Goal: Information Seeking & Learning: Learn about a topic

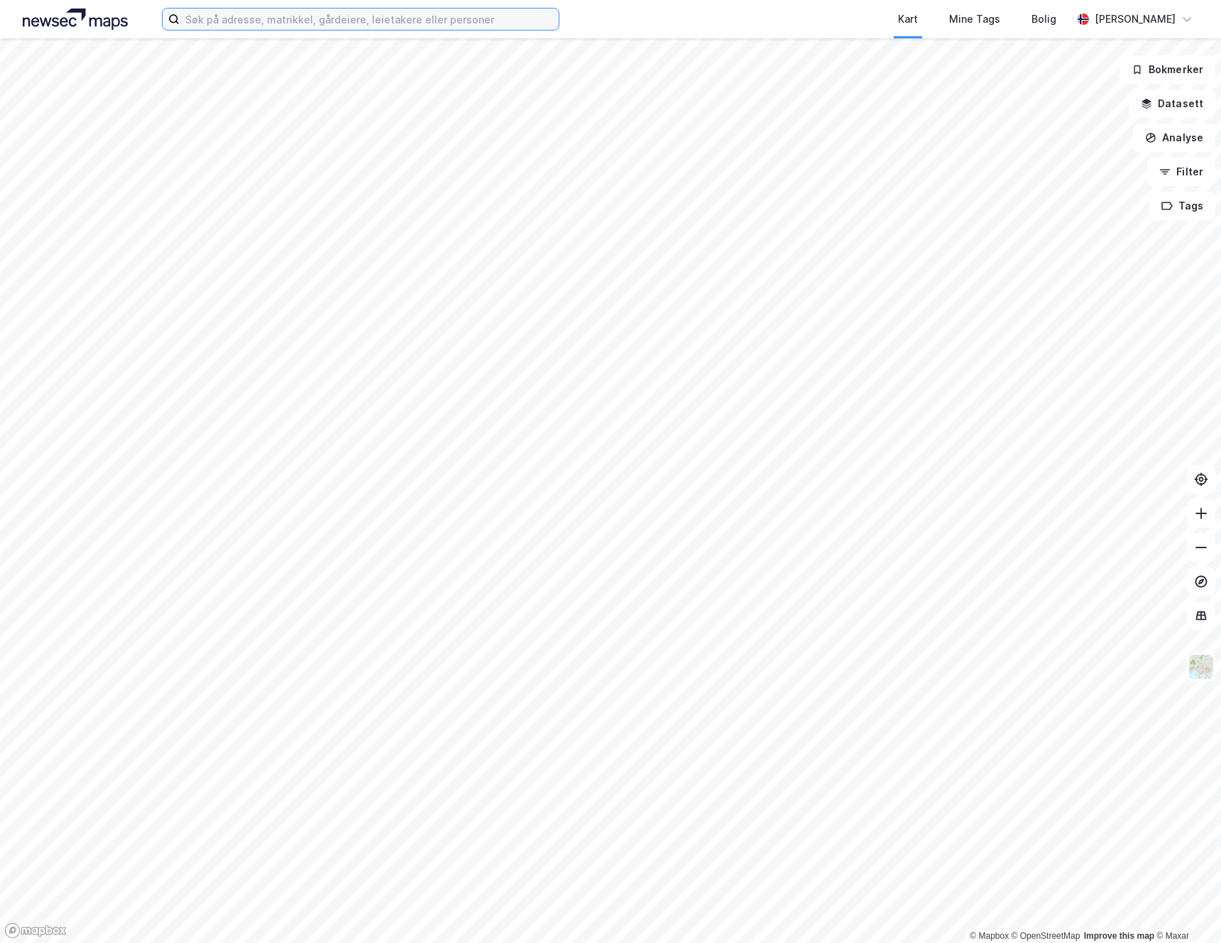
click at [209, 20] on input at bounding box center [369, 19] width 379 height 21
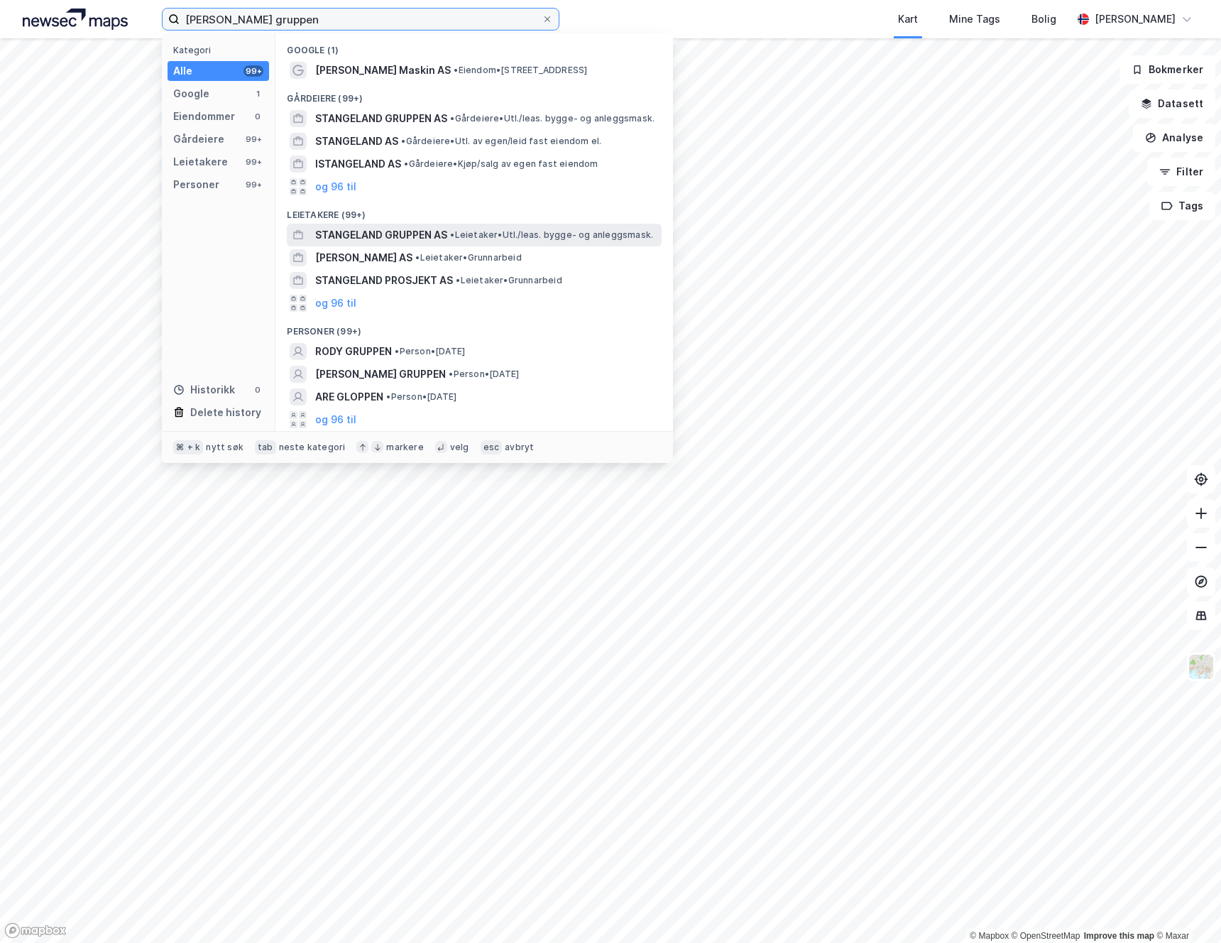
type input "stangeland gruppen"
click at [366, 234] on span "STANGELAND GRUPPEN AS" at bounding box center [381, 235] width 132 height 17
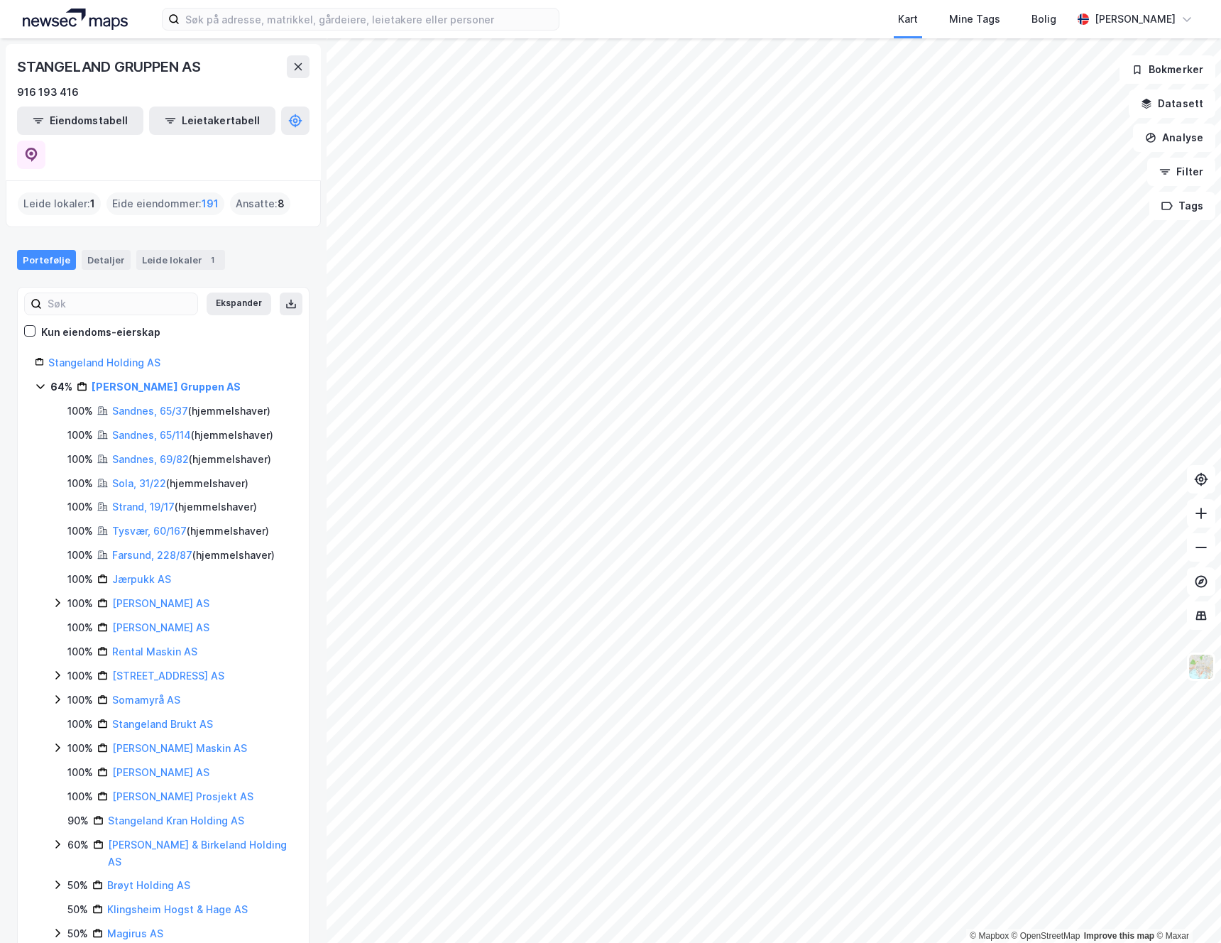
click at [156, 192] on div "Eide eiendommer : 191" at bounding box center [166, 203] width 118 height 23
click at [193, 192] on div "Eide eiendommer : 191" at bounding box center [166, 203] width 118 height 23
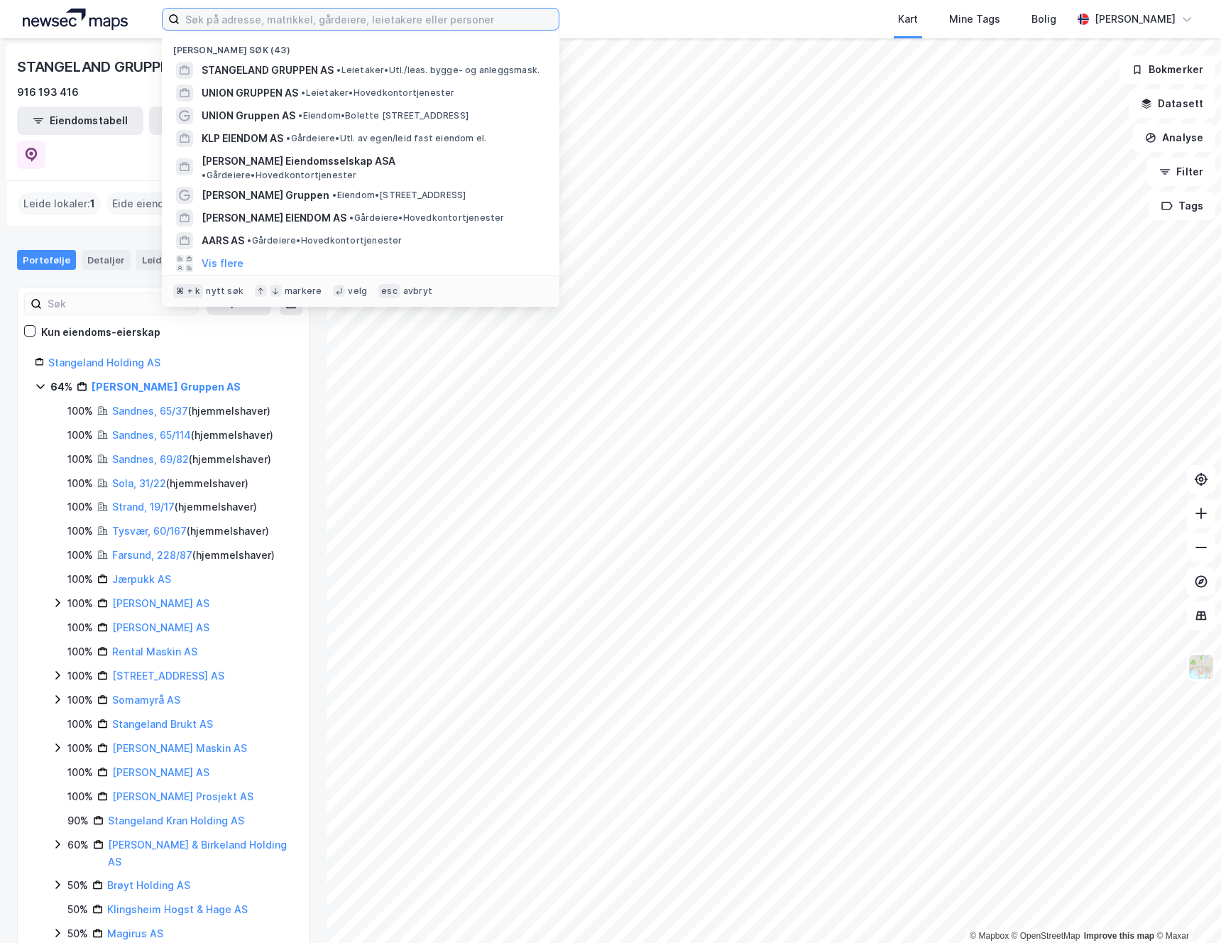
click at [296, 21] on input at bounding box center [369, 19] width 379 height 21
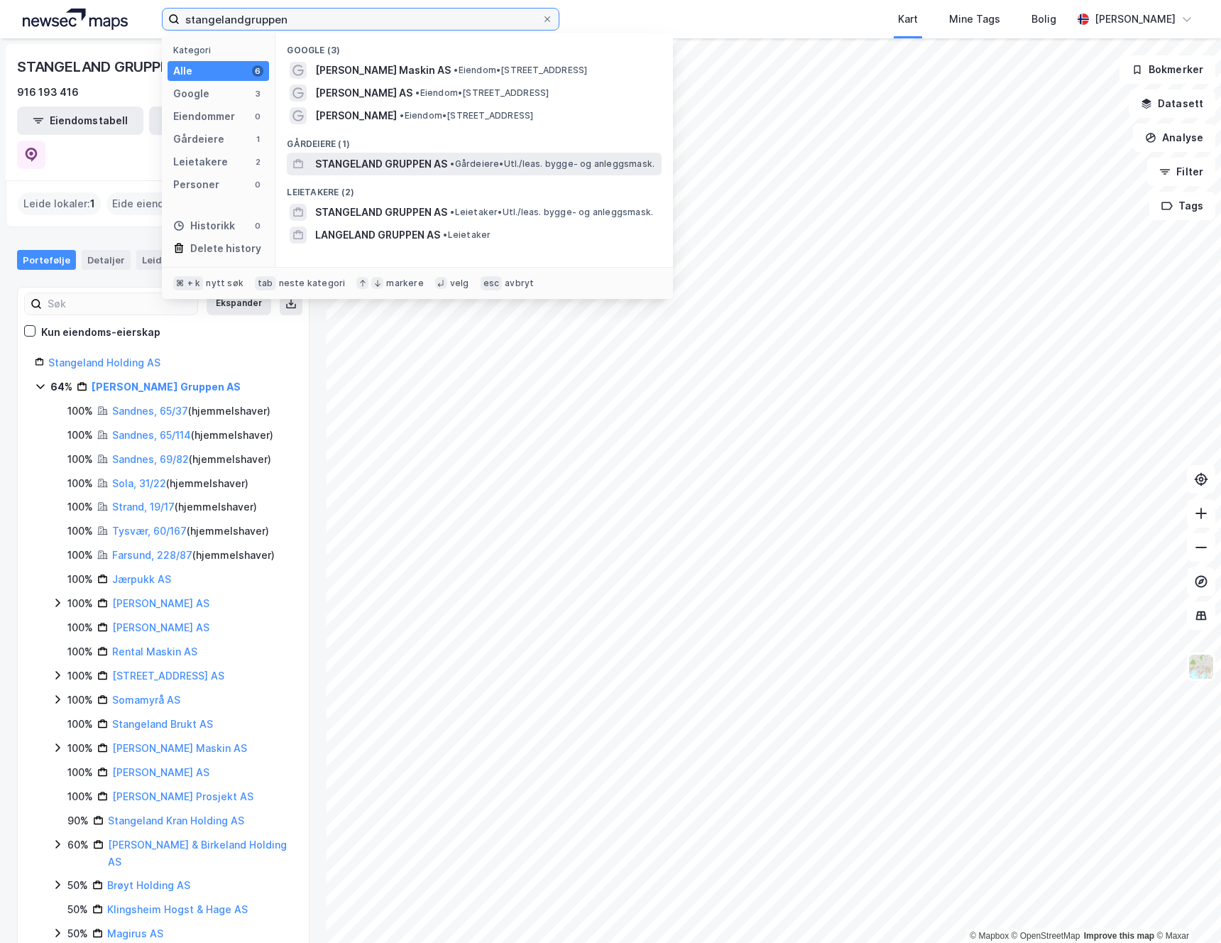
type input "stangelandgruppen"
click at [347, 161] on span "STANGELAND GRUPPEN AS" at bounding box center [381, 164] width 132 height 17
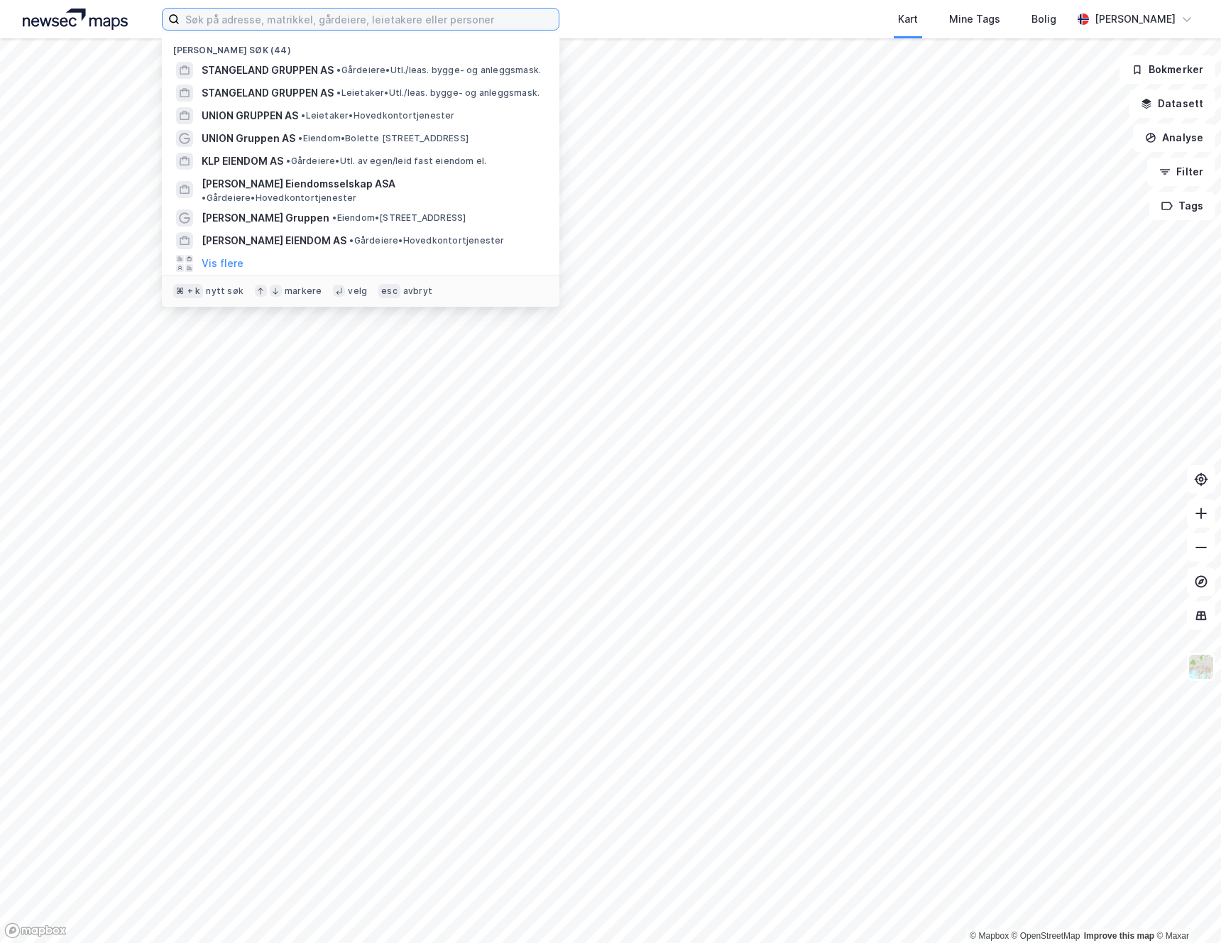
click at [249, 26] on input at bounding box center [369, 19] width 379 height 21
click at [256, 17] on input at bounding box center [369, 19] width 379 height 21
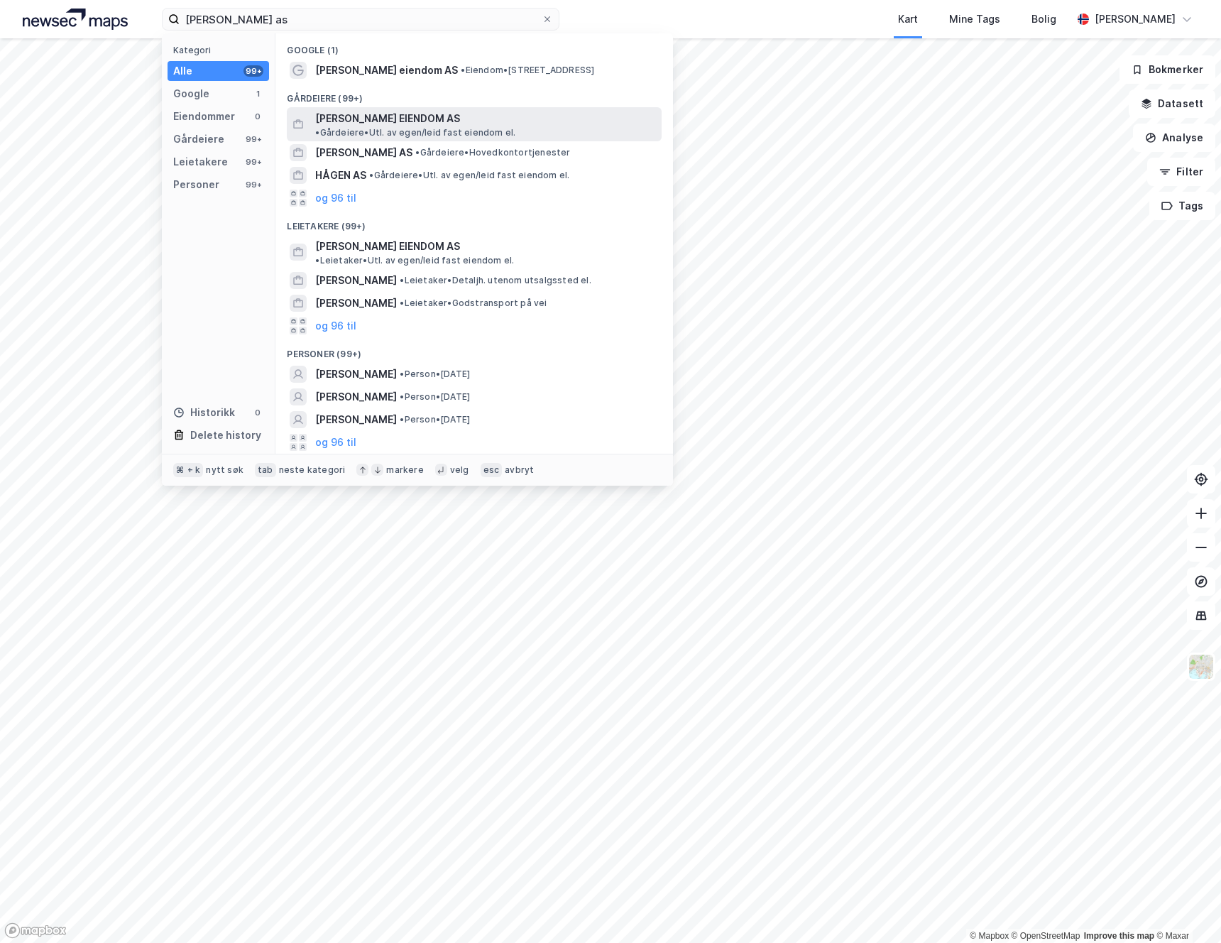
click at [395, 119] on span "[PERSON_NAME] EIENDOM AS" at bounding box center [387, 118] width 145 height 17
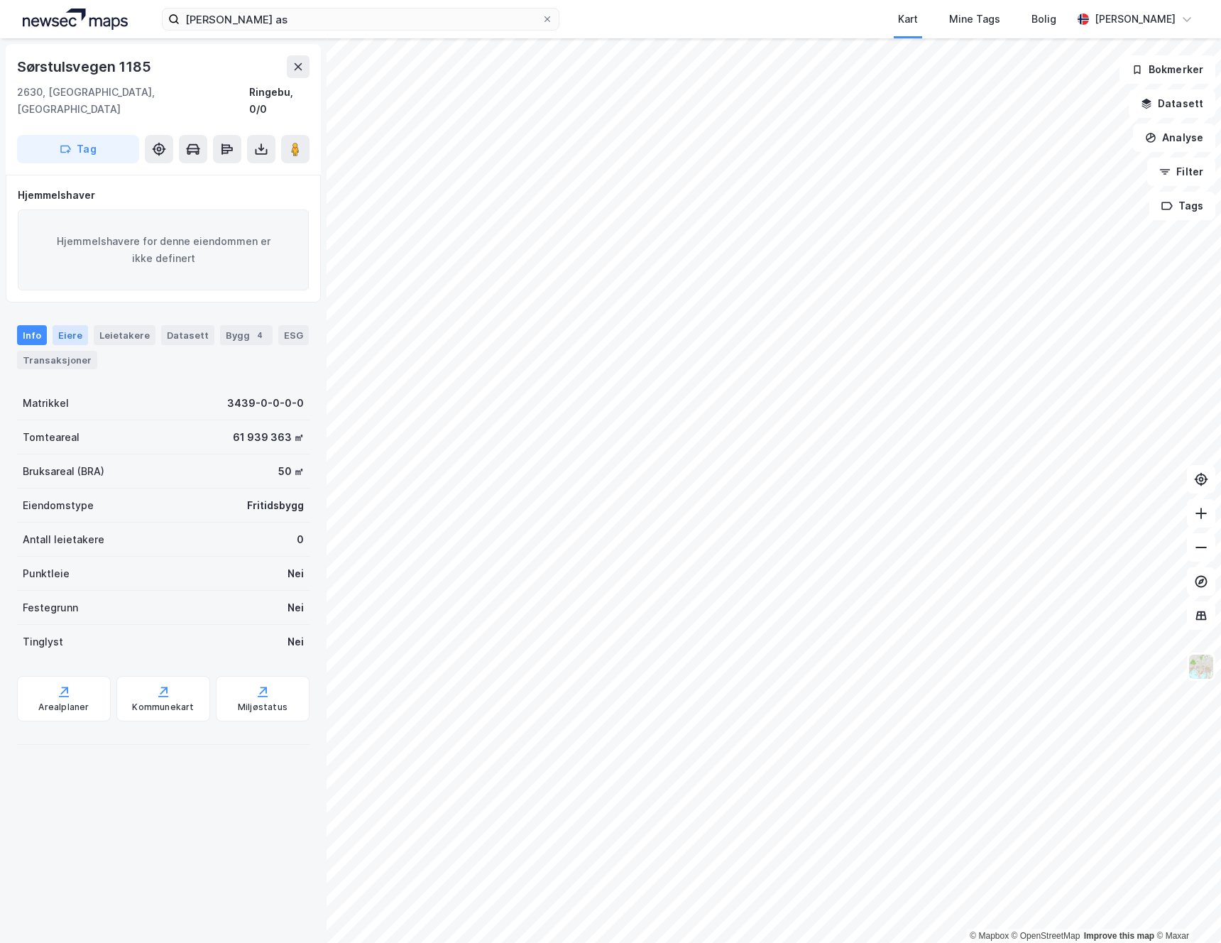
click at [67, 325] on div "Eiere" at bounding box center [71, 335] width 36 height 20
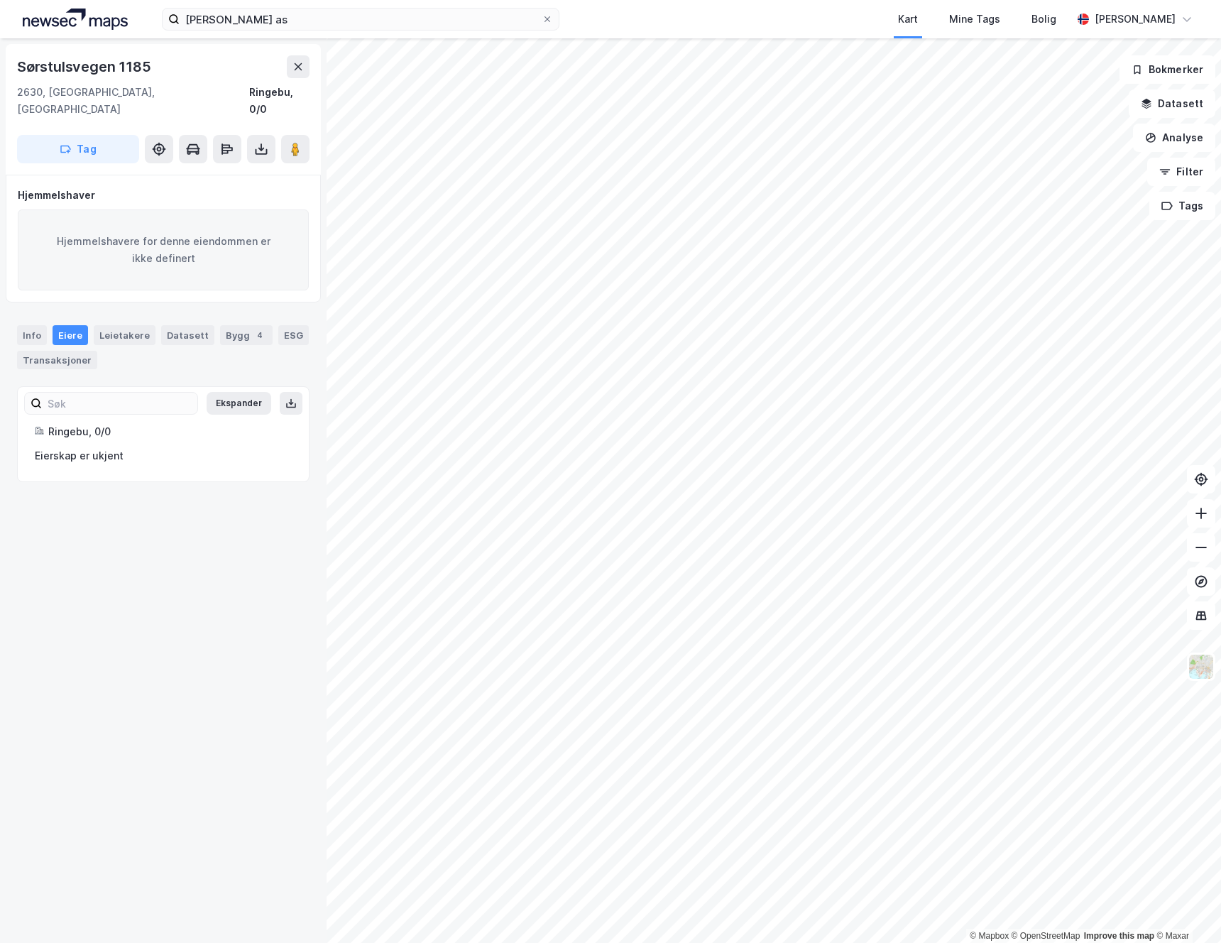
click at [79, 447] on div "Eierskap er ukjent" at bounding box center [163, 455] width 257 height 17
click at [89, 423] on div "Ringebu, 0/0" at bounding box center [170, 431] width 244 height 17
click at [253, 328] on div "4" at bounding box center [260, 335] width 14 height 14
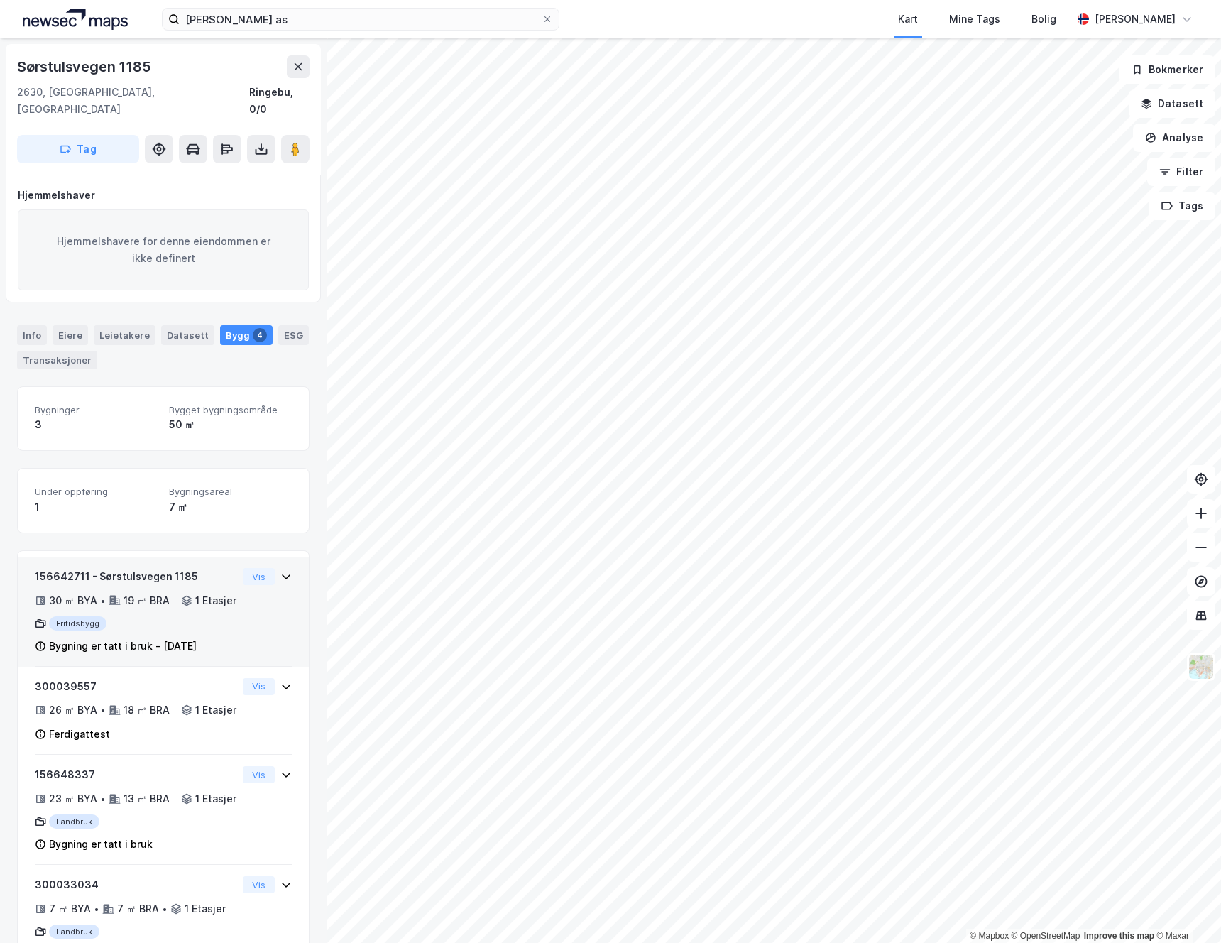
click at [165, 631] on div "Fritidsbygg" at bounding box center [136, 623] width 202 height 14
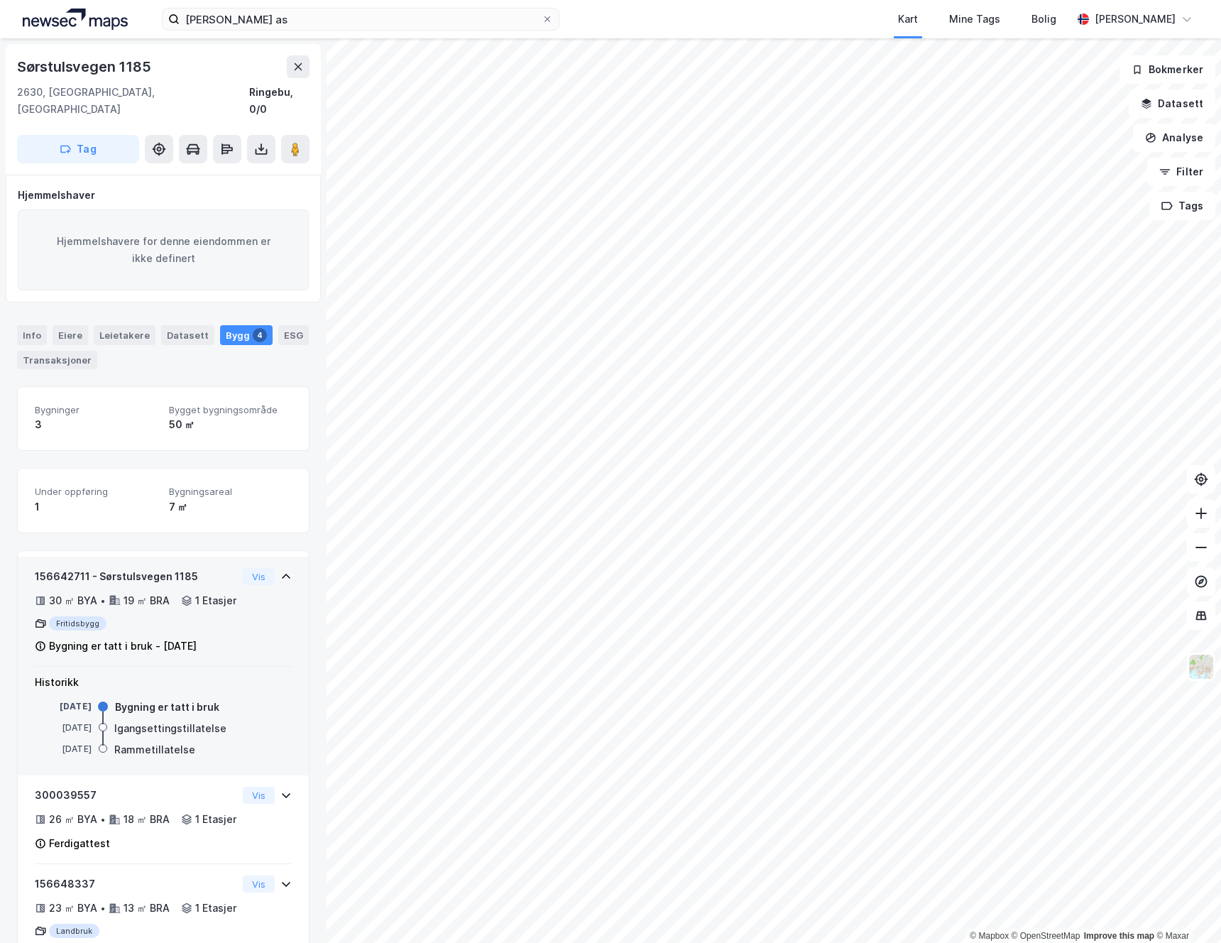
click at [165, 631] on div "Fritidsbygg" at bounding box center [136, 623] width 202 height 14
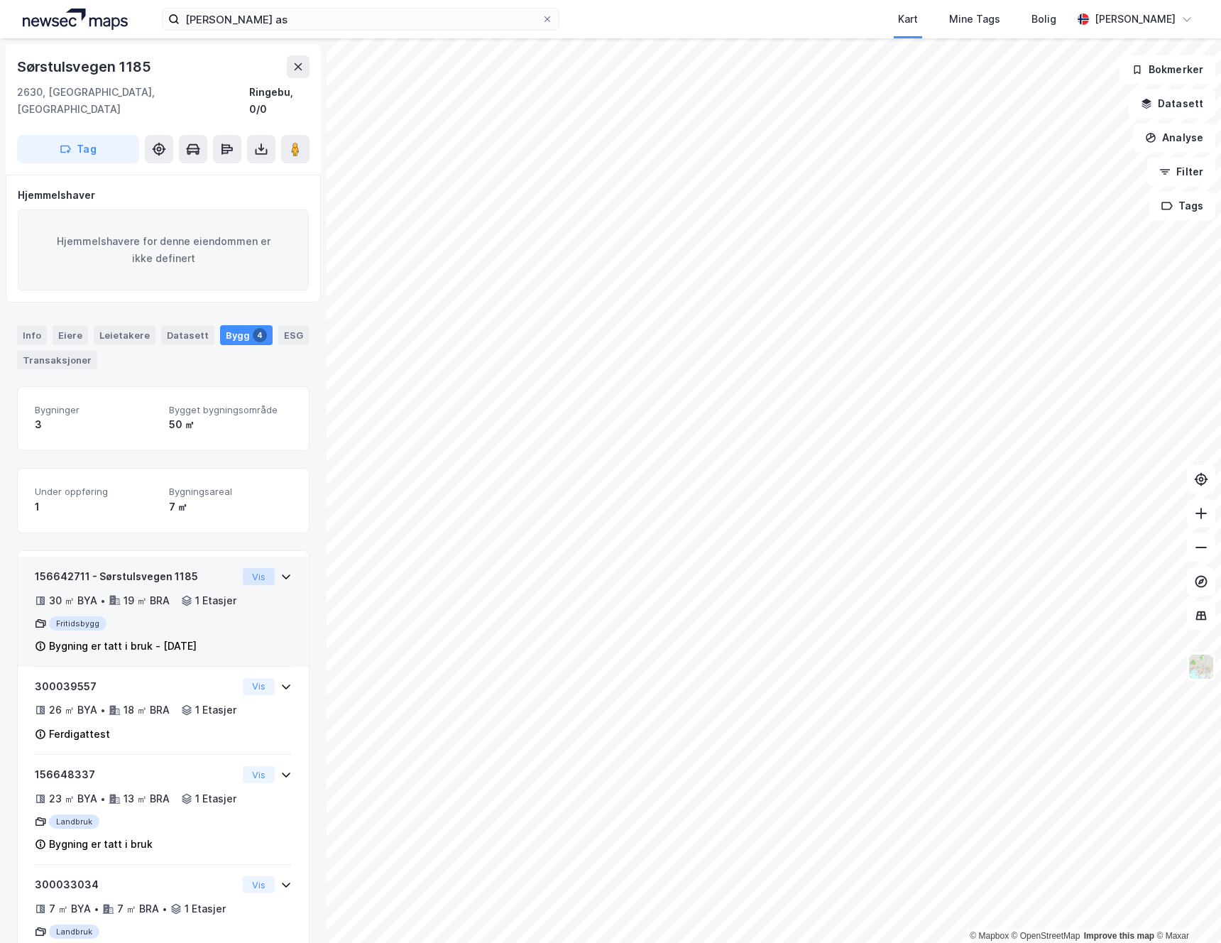
click at [243, 568] on button "Vis" at bounding box center [259, 576] width 32 height 17
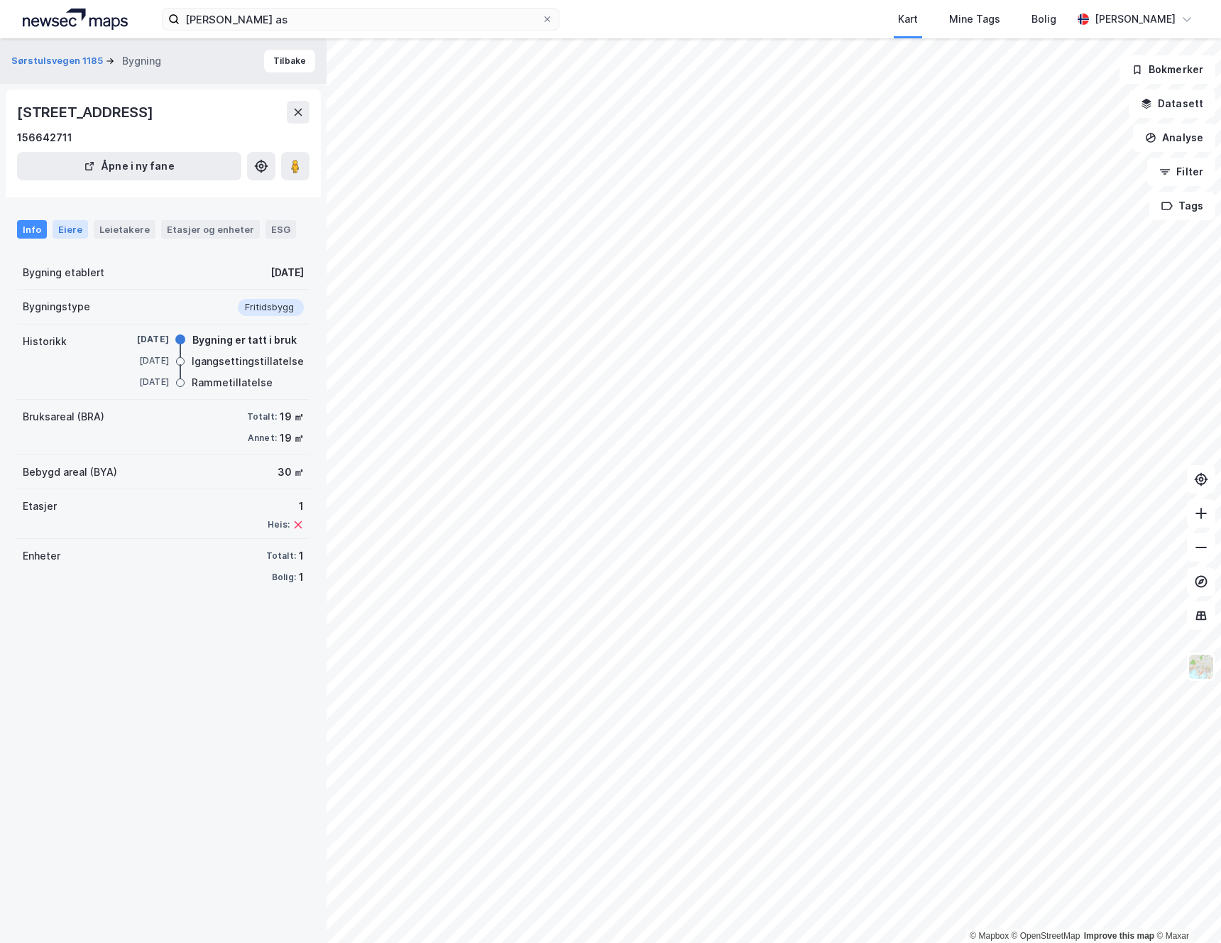
click at [74, 224] on div "Eiere" at bounding box center [71, 229] width 36 height 18
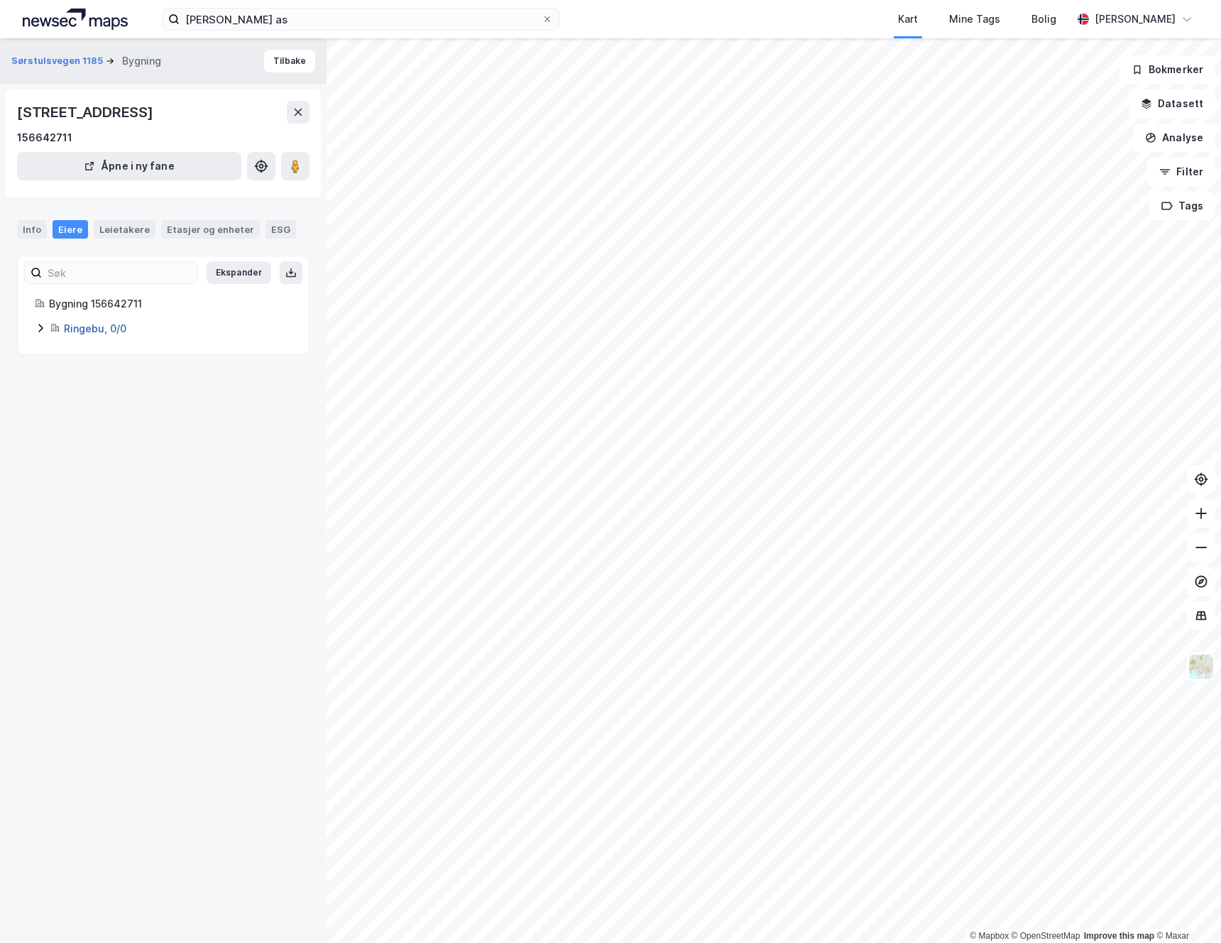
click at [98, 331] on link "Ringebu, 0/0" at bounding box center [95, 328] width 62 height 12
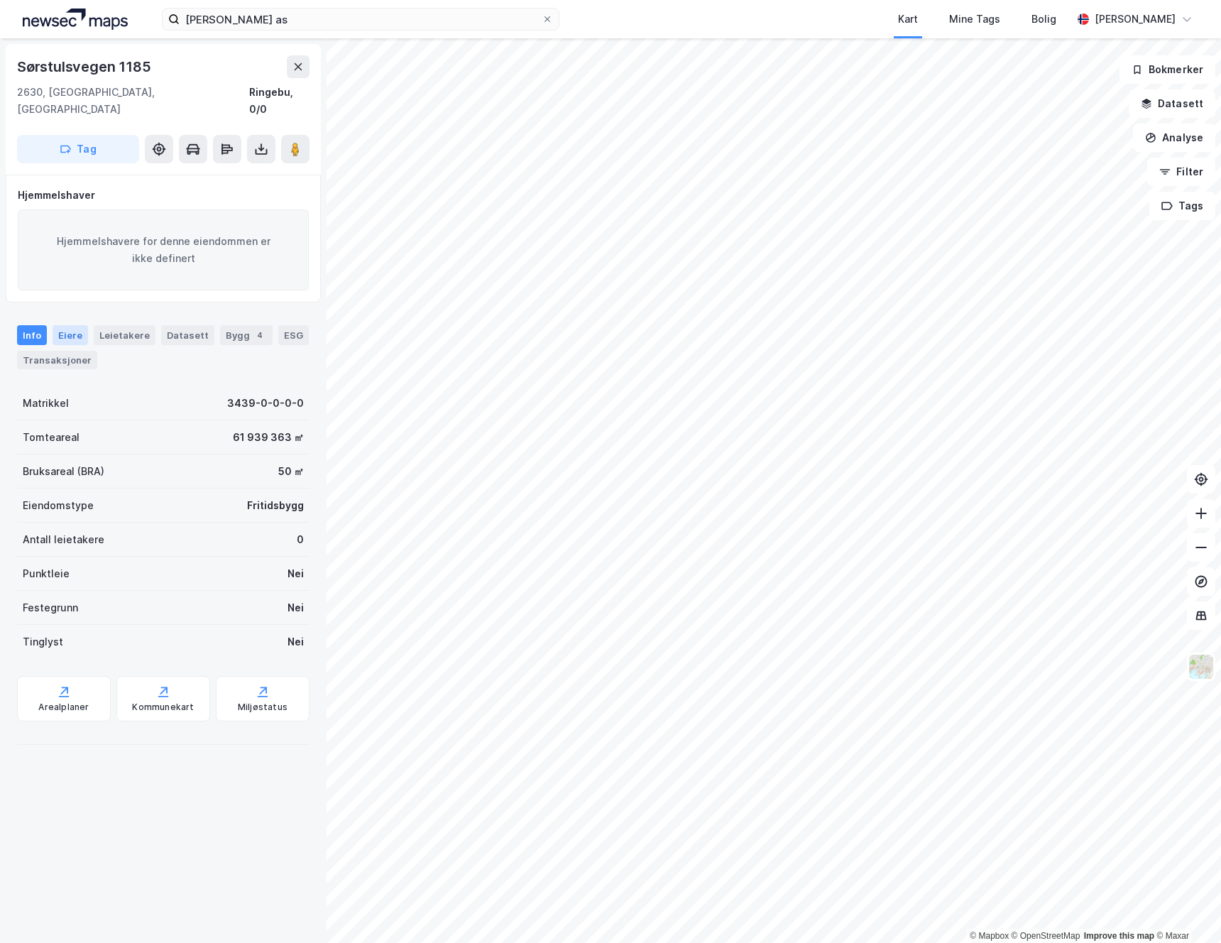
click at [64, 325] on div "Eiere" at bounding box center [71, 335] width 36 height 20
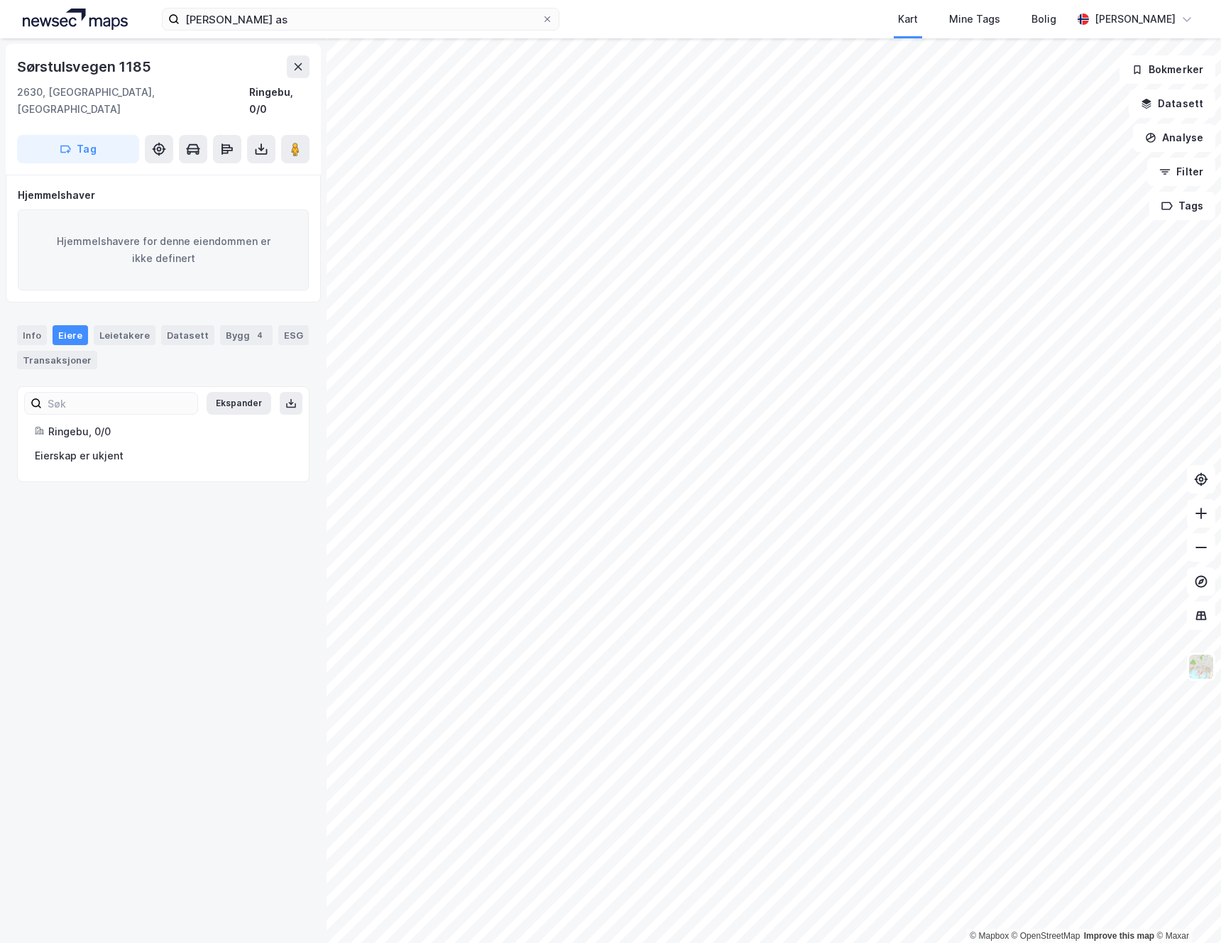
click at [80, 447] on div "Eierskap er ukjent" at bounding box center [163, 455] width 257 height 17
click at [88, 423] on div "Ringebu, 0/0" at bounding box center [170, 431] width 244 height 17
click at [33, 325] on div "Info" at bounding box center [32, 335] width 30 height 20
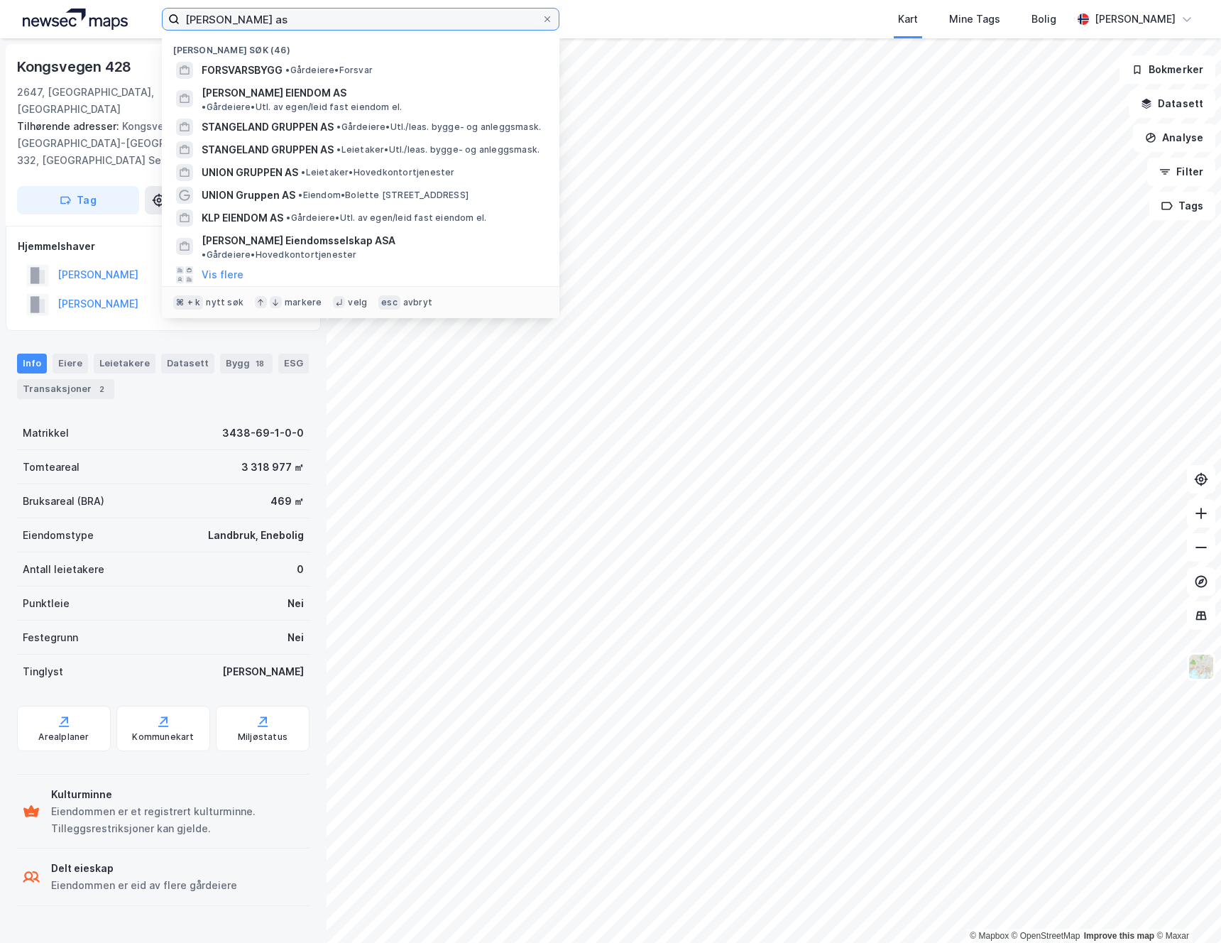
drag, startPoint x: 294, startPoint y: 15, endPoint x: 175, endPoint y: 5, distance: 119.7
click at [175, 5] on div "[PERSON_NAME] as Nylige søk (46) FORSVARSBYGG • Gårdeiere • Forsvar [PERSON_NAM…" at bounding box center [610, 19] width 1221 height 38
click at [318, 18] on input "[PERSON_NAME] as" at bounding box center [361, 19] width 362 height 21
drag, startPoint x: 273, startPoint y: 19, endPoint x: 166, endPoint y: 16, distance: 106.6
click at [166, 16] on label "[PERSON_NAME] as" at bounding box center [361, 19] width 398 height 23
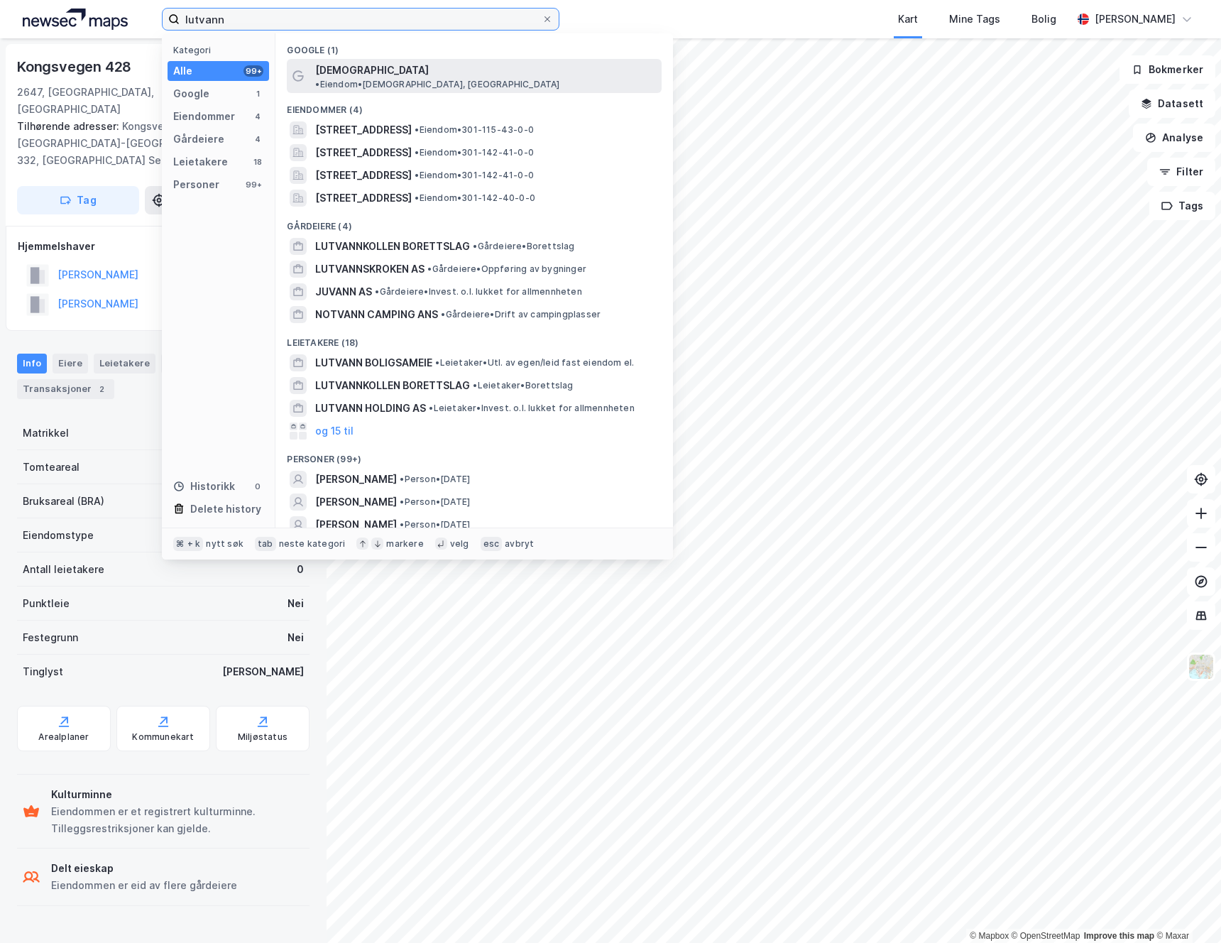
type input "lutvann"
click at [355, 68] on span "[DEMOGRAPHIC_DATA]" at bounding box center [372, 70] width 114 height 17
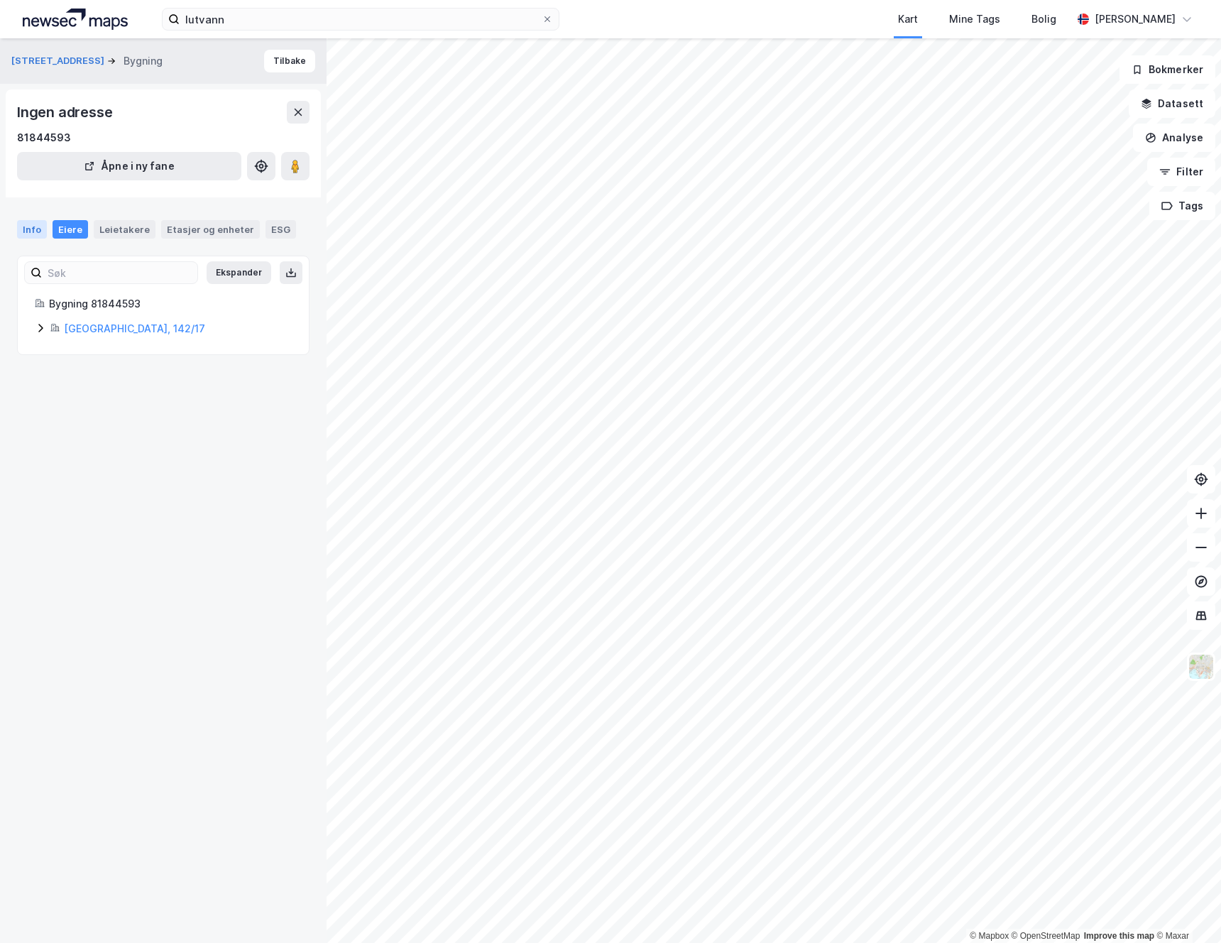
click at [31, 230] on div "Info" at bounding box center [32, 229] width 30 height 18
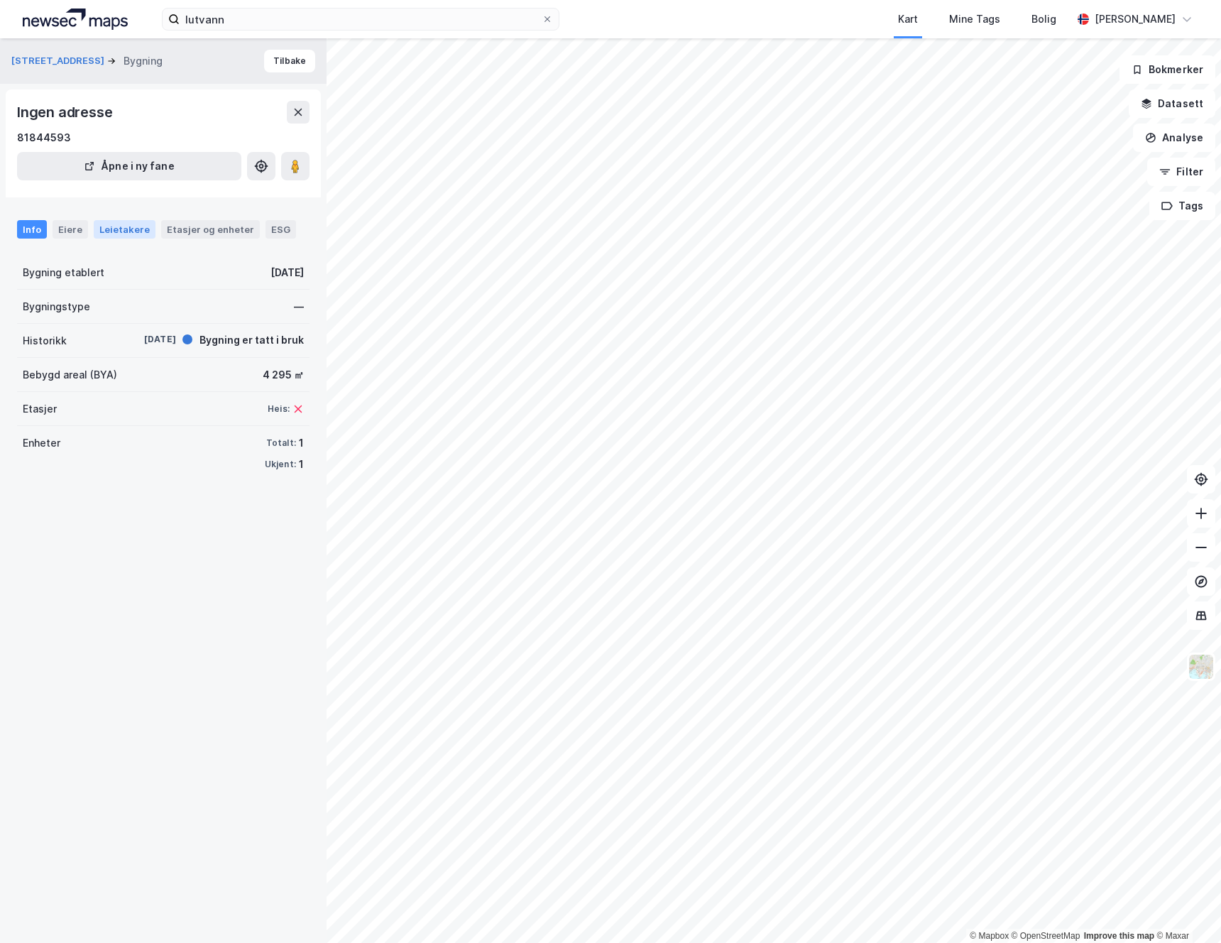
click at [122, 228] on div "Leietakere" at bounding box center [125, 229] width 62 height 18
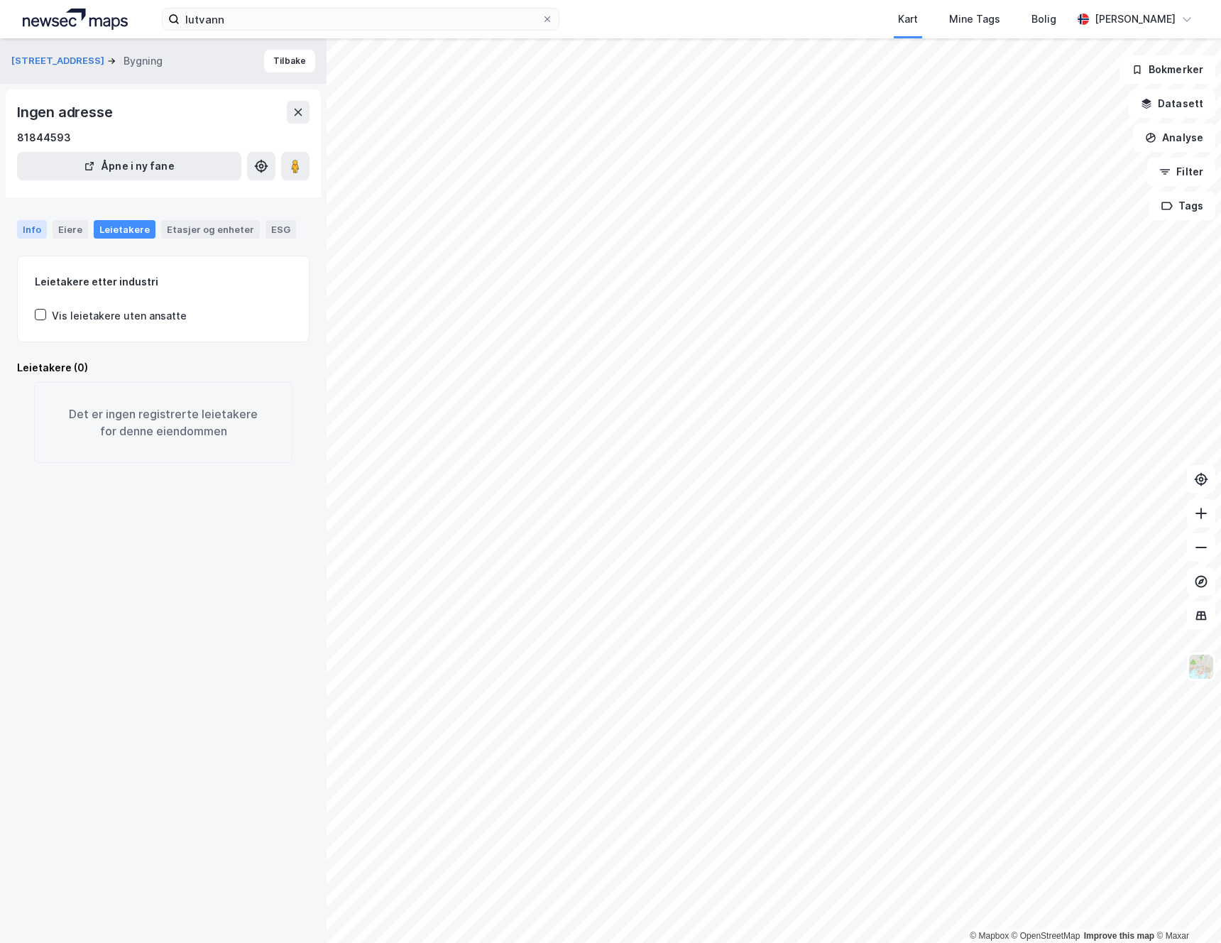
click at [37, 229] on div "Info" at bounding box center [32, 229] width 30 height 18
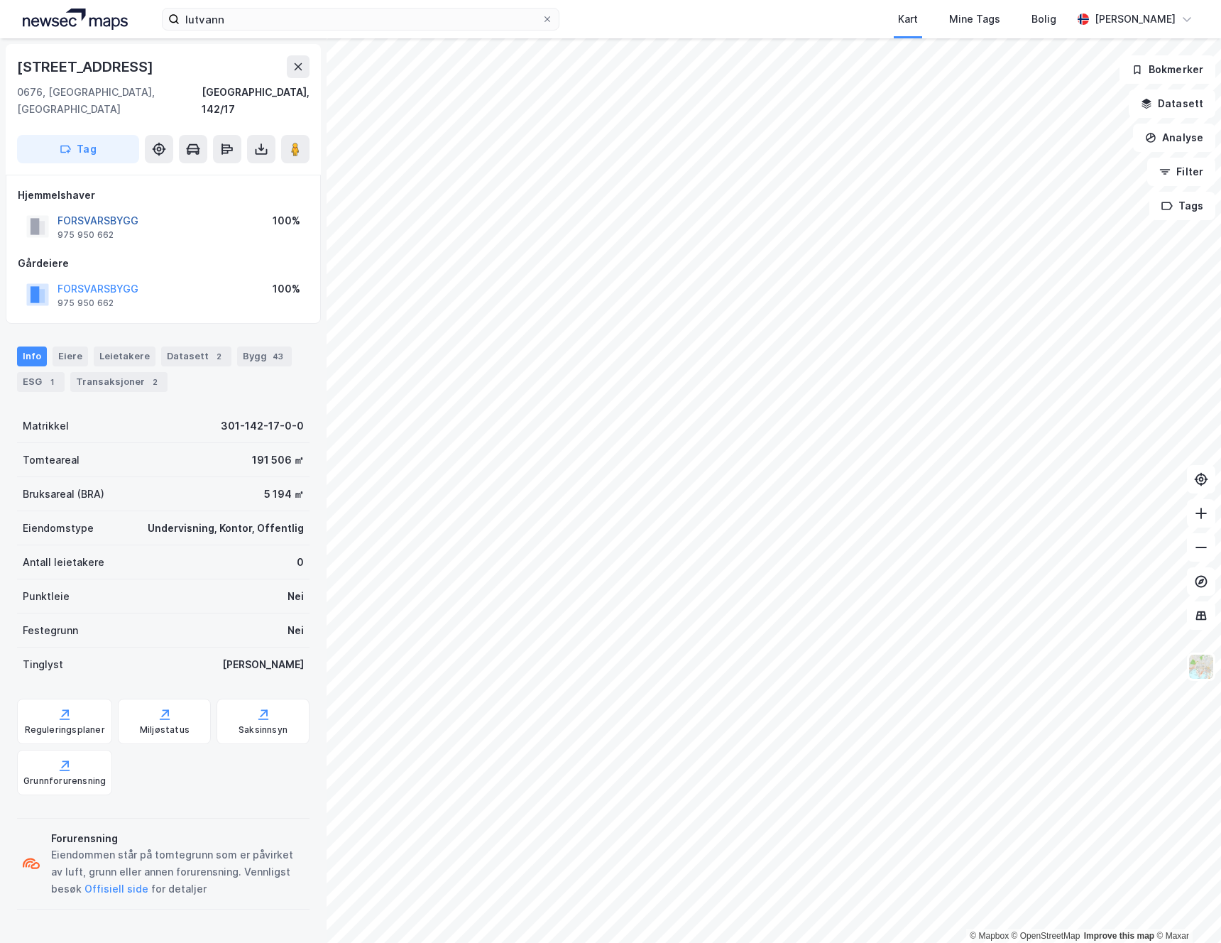
click at [0, 0] on button "FORSVARSBYGG" at bounding box center [0, 0] width 0 height 0
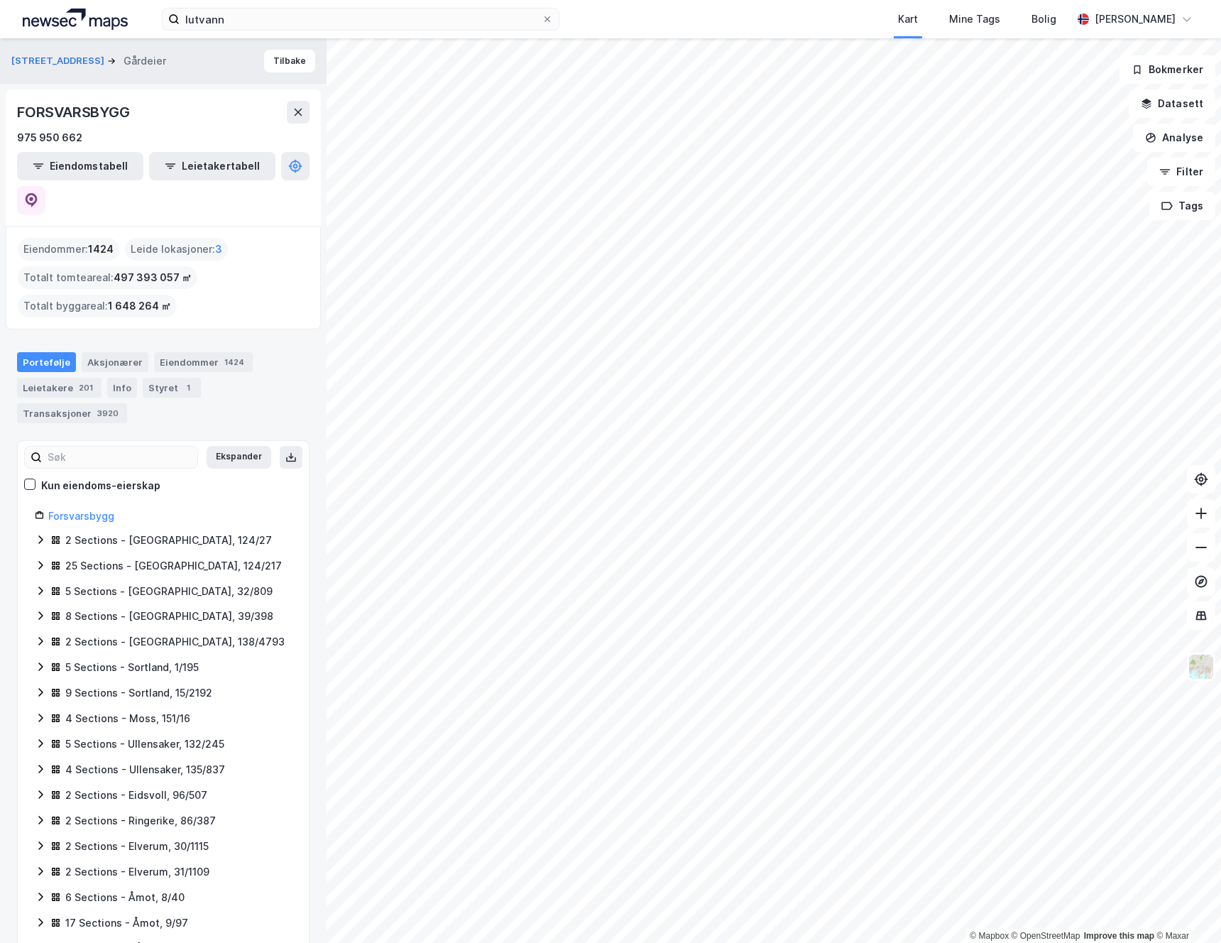
click at [65, 238] on div "Eiendommer : 1424" at bounding box center [69, 249] width 102 height 23
